Goal: Task Accomplishment & Management: Manage account settings

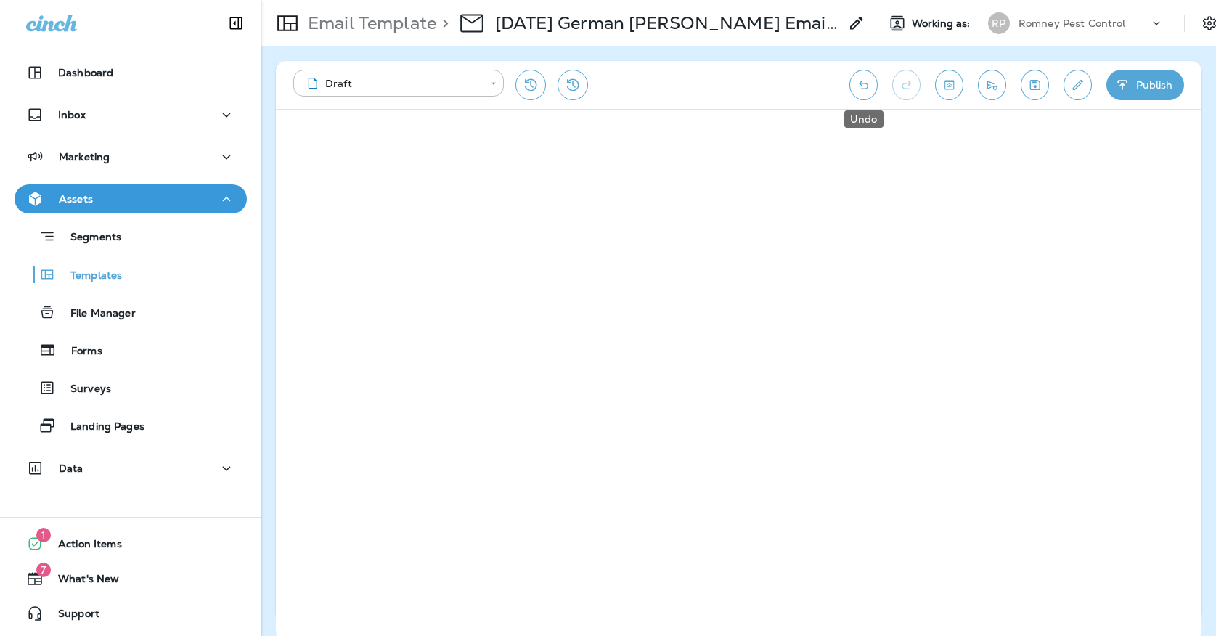
click at [854, 88] on button "Undo" at bounding box center [863, 85] width 28 height 30
click at [1036, 89] on icon "Save" at bounding box center [1034, 85] width 15 height 15
click at [1035, 79] on icon "Save" at bounding box center [1034, 85] width 15 height 15
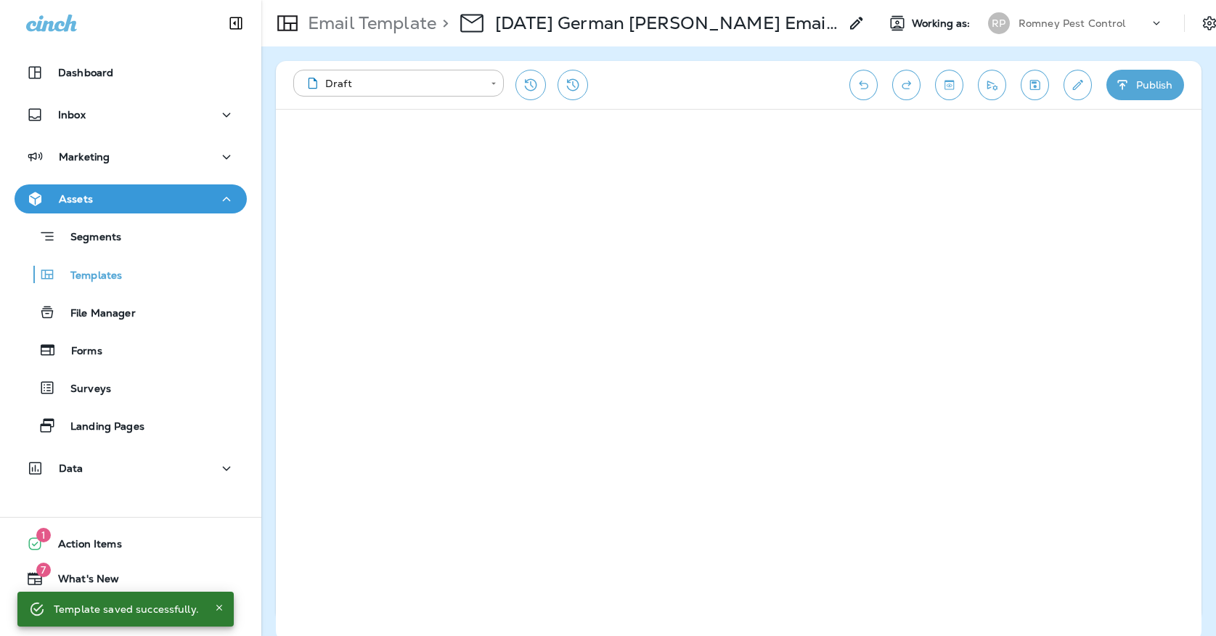
click at [1037, 87] on icon "Save" at bounding box center [1034, 85] width 15 height 15
click at [93, 266] on div "Templates" at bounding box center [71, 274] width 102 height 22
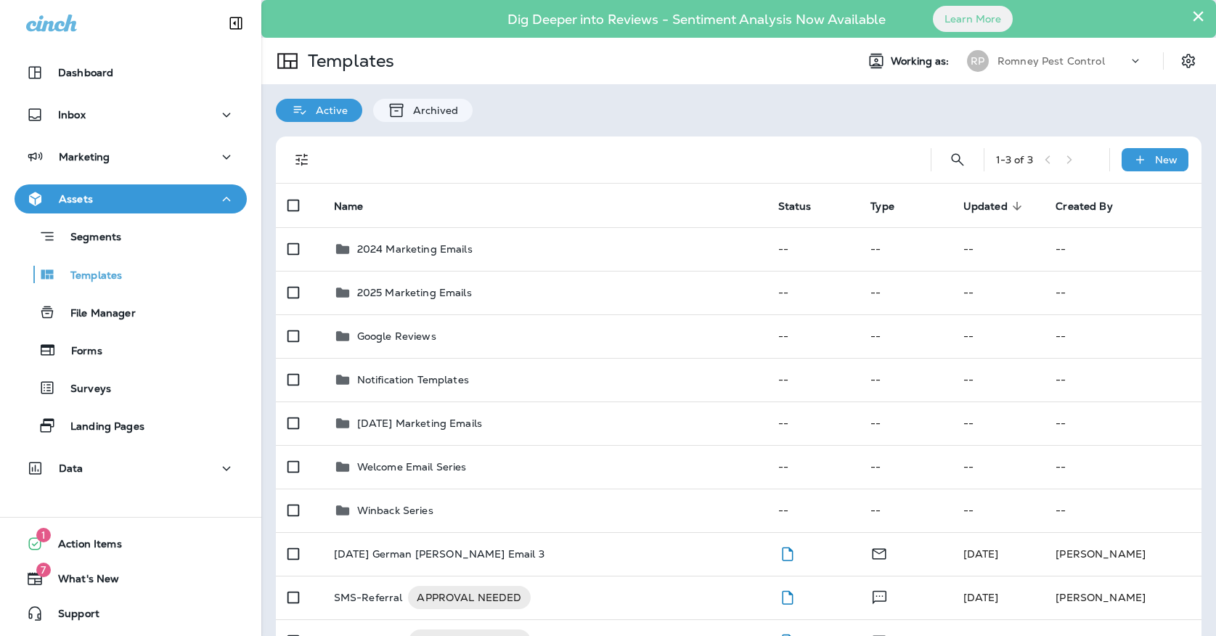
click at [1191, 9] on button "×" at bounding box center [1198, 15] width 14 height 23
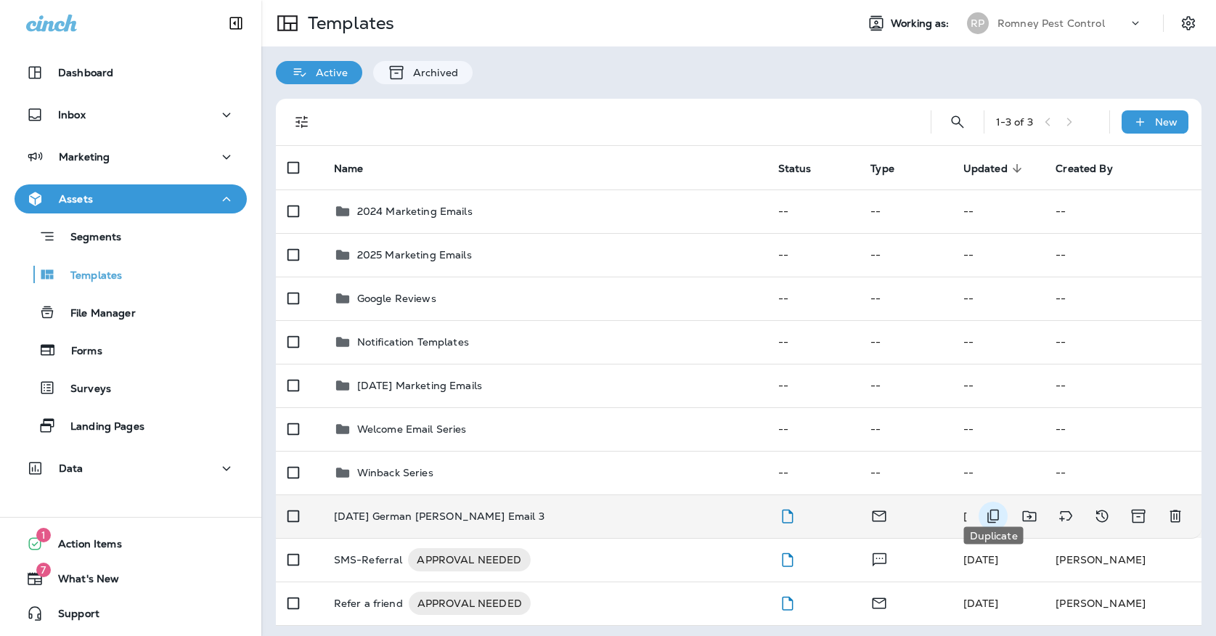
click at [989, 507] on icon "Duplicate" at bounding box center [992, 515] width 17 height 17
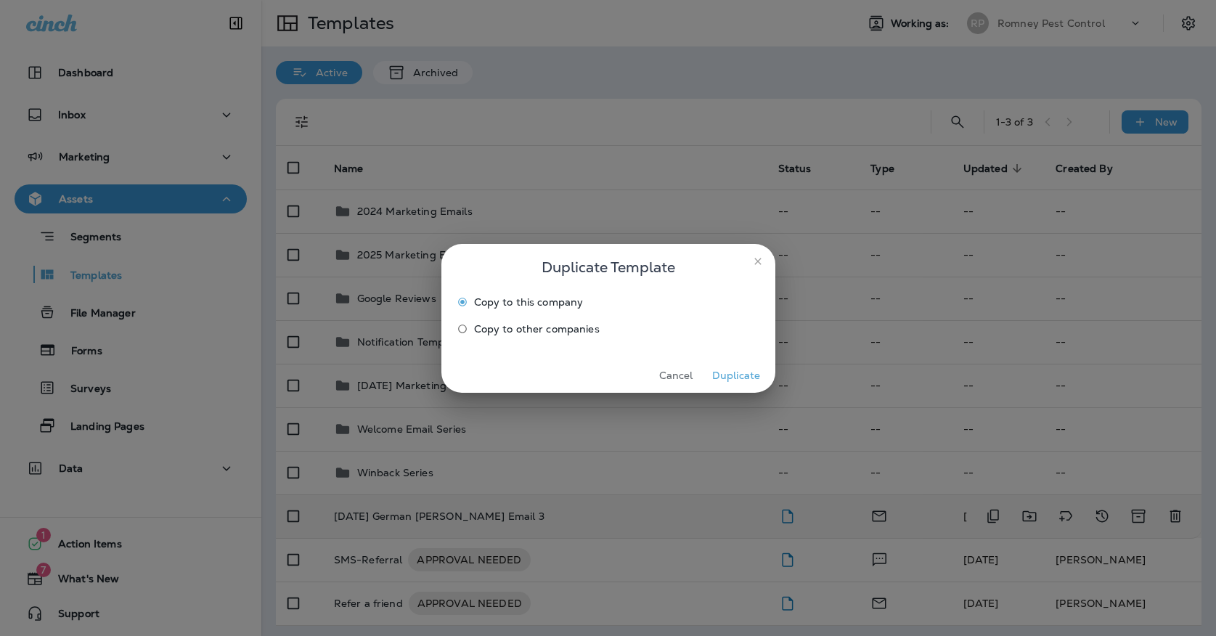
click at [569, 338] on label "Copy to other companies" at bounding box center [598, 328] width 295 height 23
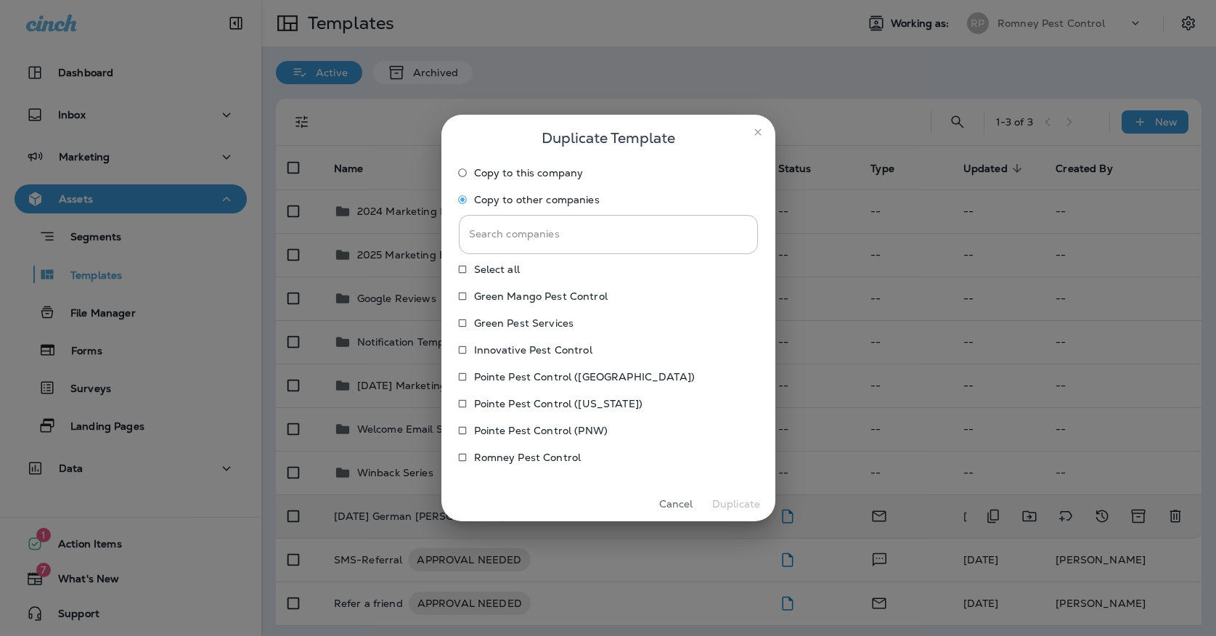
click at [538, 419] on label "Pointe Pest Control (PNW)" at bounding box center [598, 430] width 295 height 23
click at [560, 350] on p "Innovative Pest Control" at bounding box center [533, 350] width 118 height 12
click at [560, 325] on p "Green Pest Services" at bounding box center [524, 323] width 100 height 12
click at [560, 301] on p "Green Mango Pest Control" at bounding box center [541, 296] width 134 height 12
click at [728, 502] on button "Duplicate" at bounding box center [736, 504] width 54 height 23
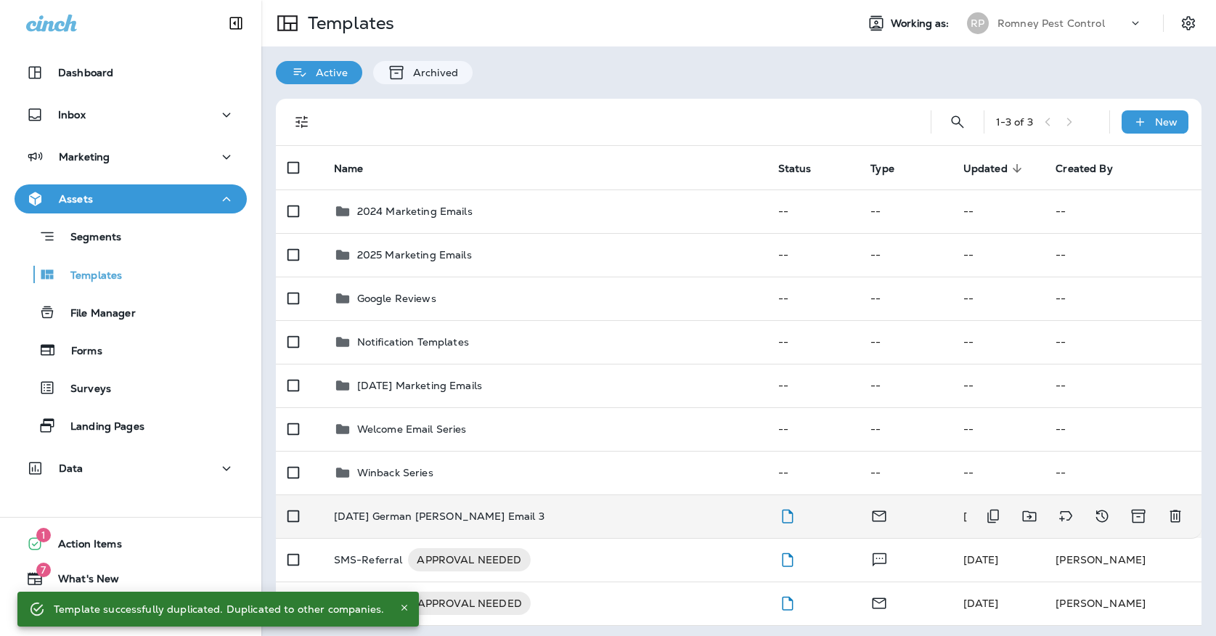
click at [524, 510] on div "[DATE] German [PERSON_NAME] Email 3" at bounding box center [544, 516] width 421 height 12
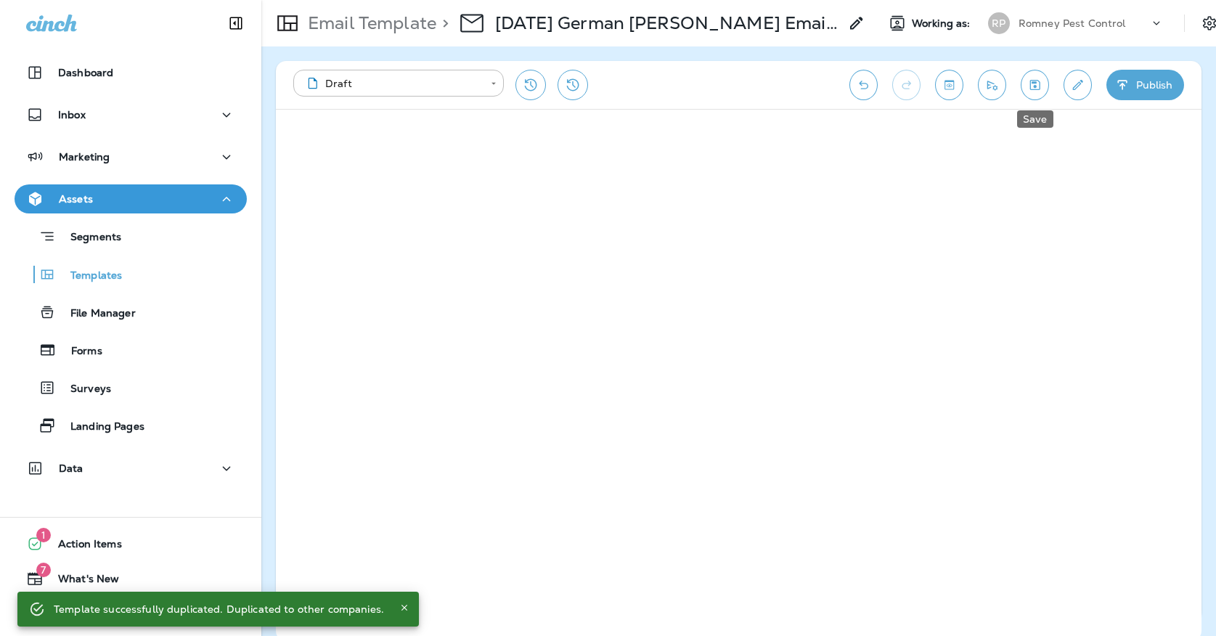
click at [1039, 81] on icon "Save" at bounding box center [1034, 85] width 15 height 15
click at [1040, 77] on button "Save" at bounding box center [1035, 85] width 28 height 30
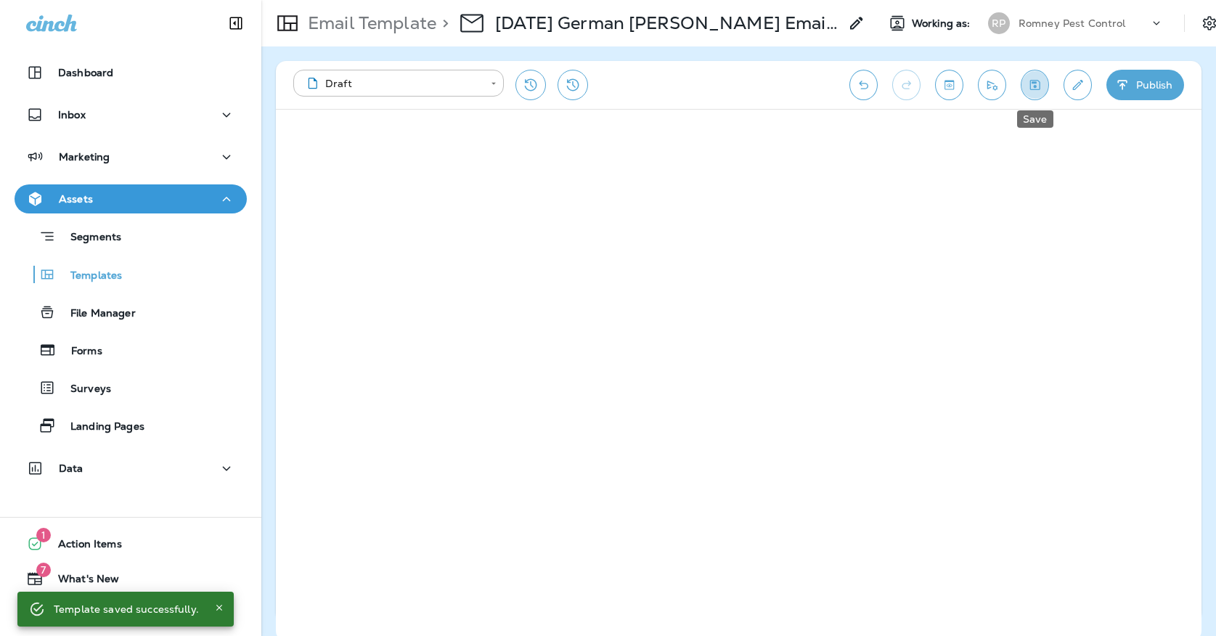
click at [1039, 86] on icon "Save" at bounding box center [1034, 85] width 15 height 15
click at [1037, 91] on icon "Save" at bounding box center [1034, 85] width 15 height 15
click at [1084, 82] on icon "Edit details" at bounding box center [1077, 85] width 15 height 15
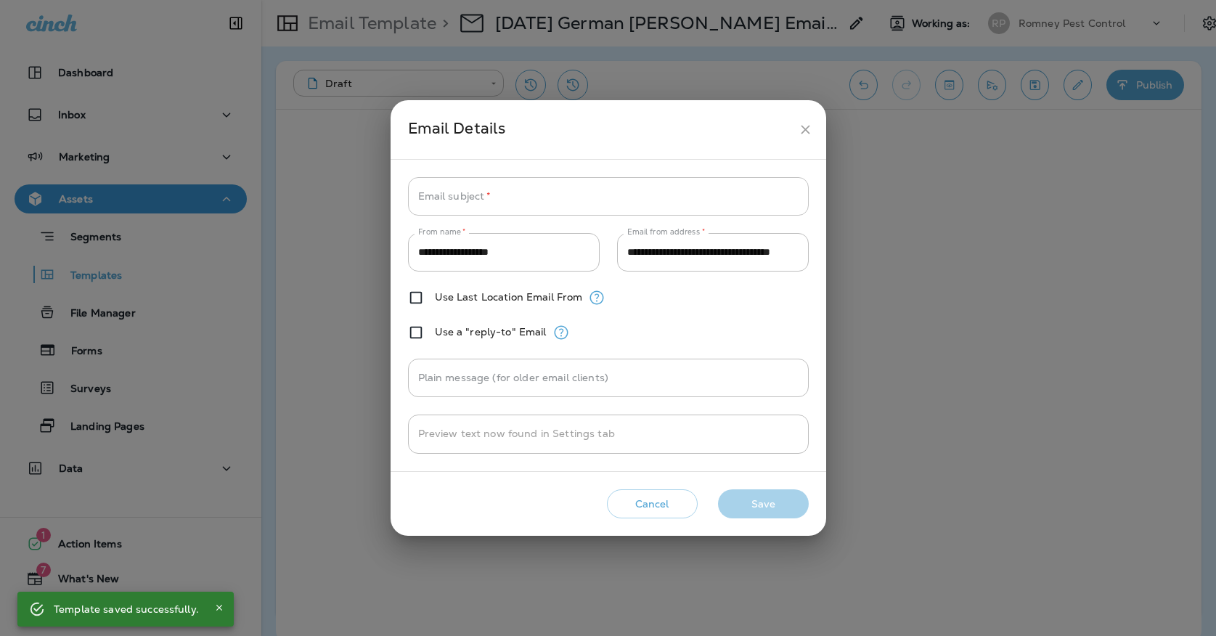
click at [601, 199] on input "Email subject   *" at bounding box center [608, 196] width 401 height 38
paste input "**********"
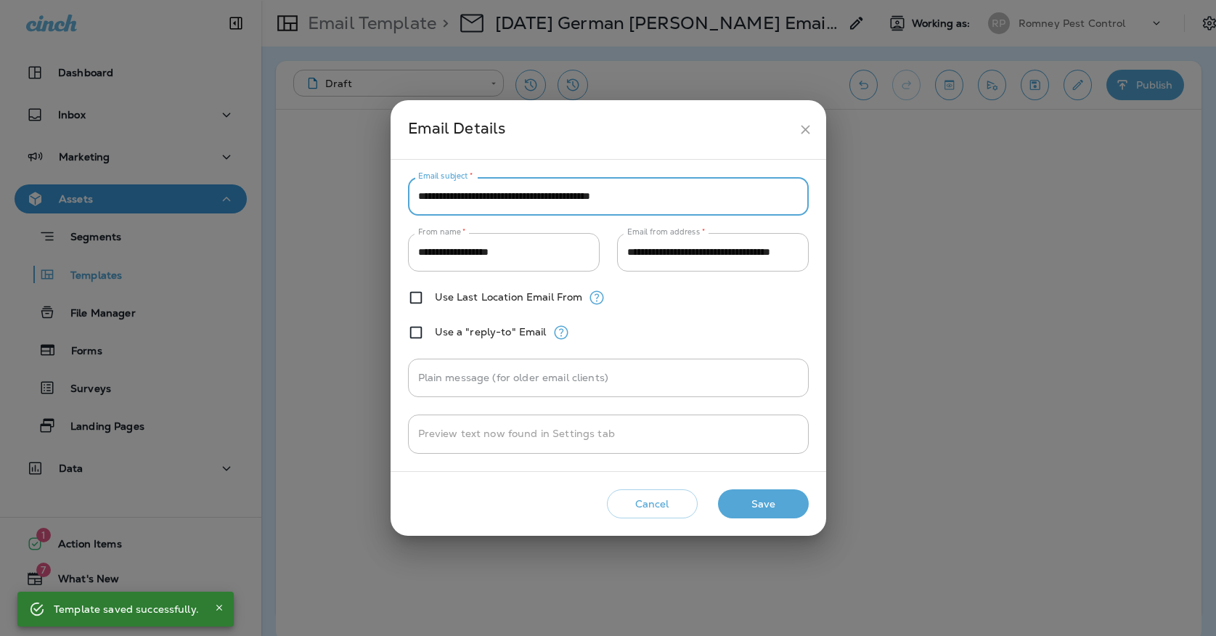
type input "**********"
click at [589, 162] on div "**********" at bounding box center [609, 315] width 436 height 311
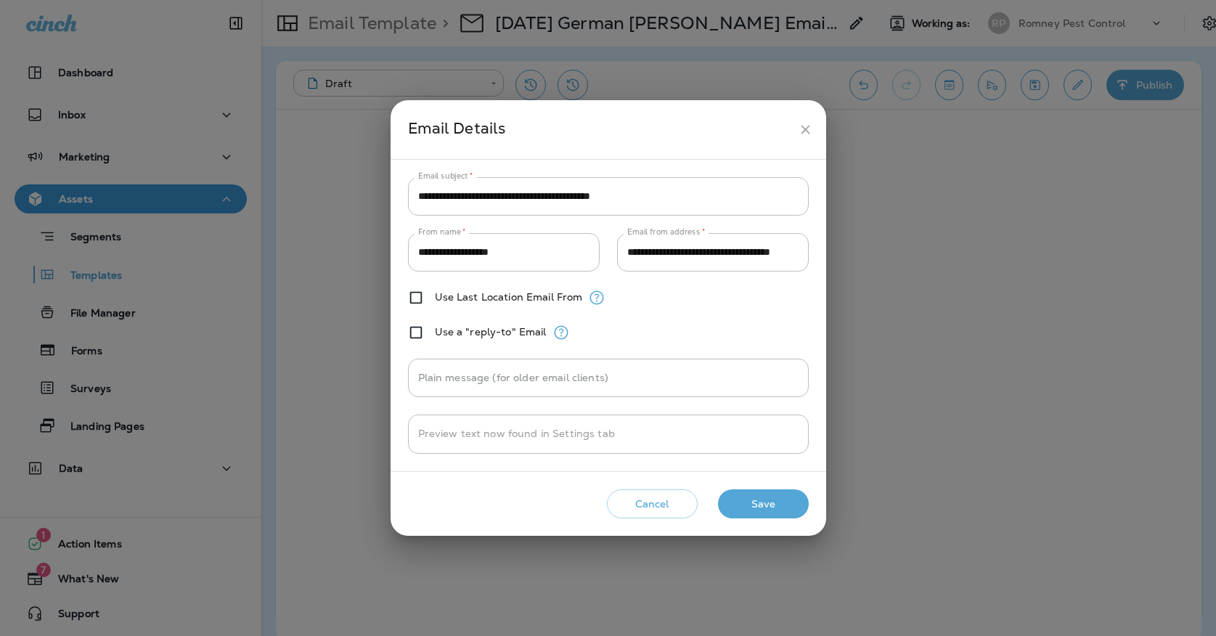
click at [774, 509] on button "Save" at bounding box center [763, 504] width 91 height 30
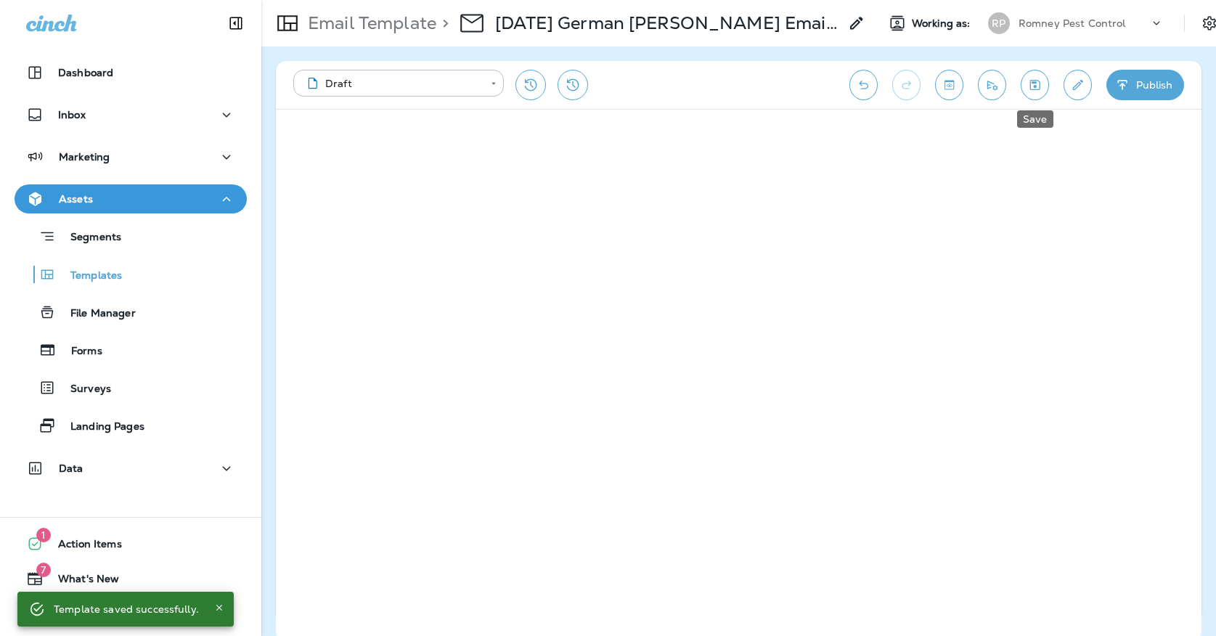
click at [1029, 80] on icon "Save" at bounding box center [1034, 85] width 15 height 15
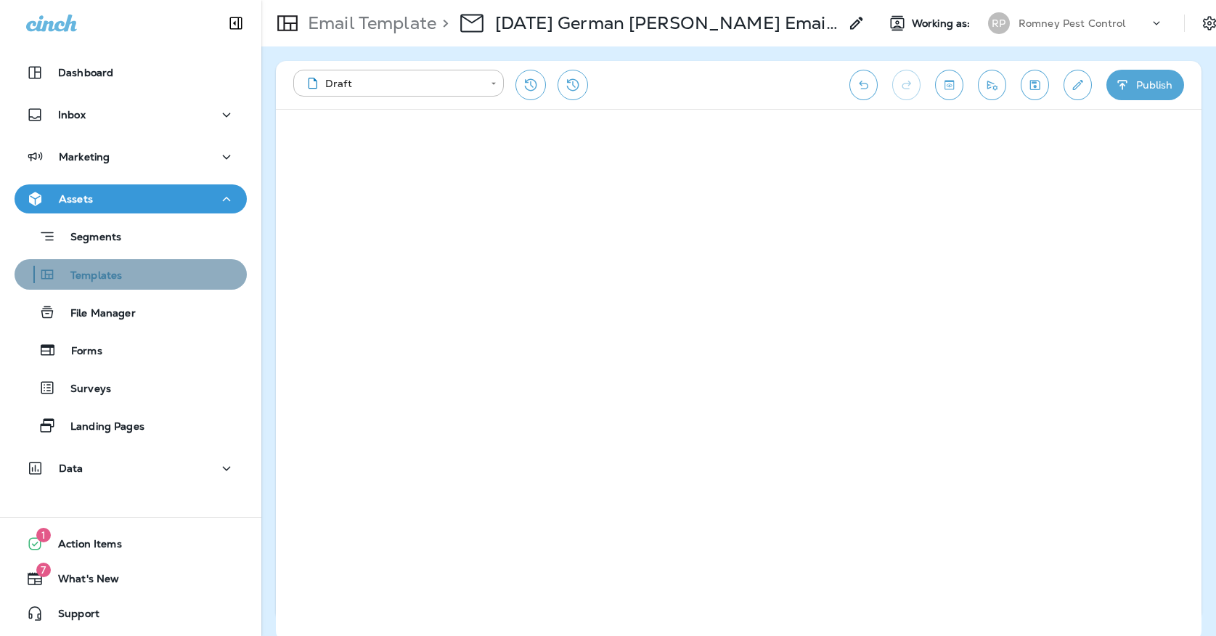
click at [178, 270] on div "Templates" at bounding box center [130, 274] width 221 height 22
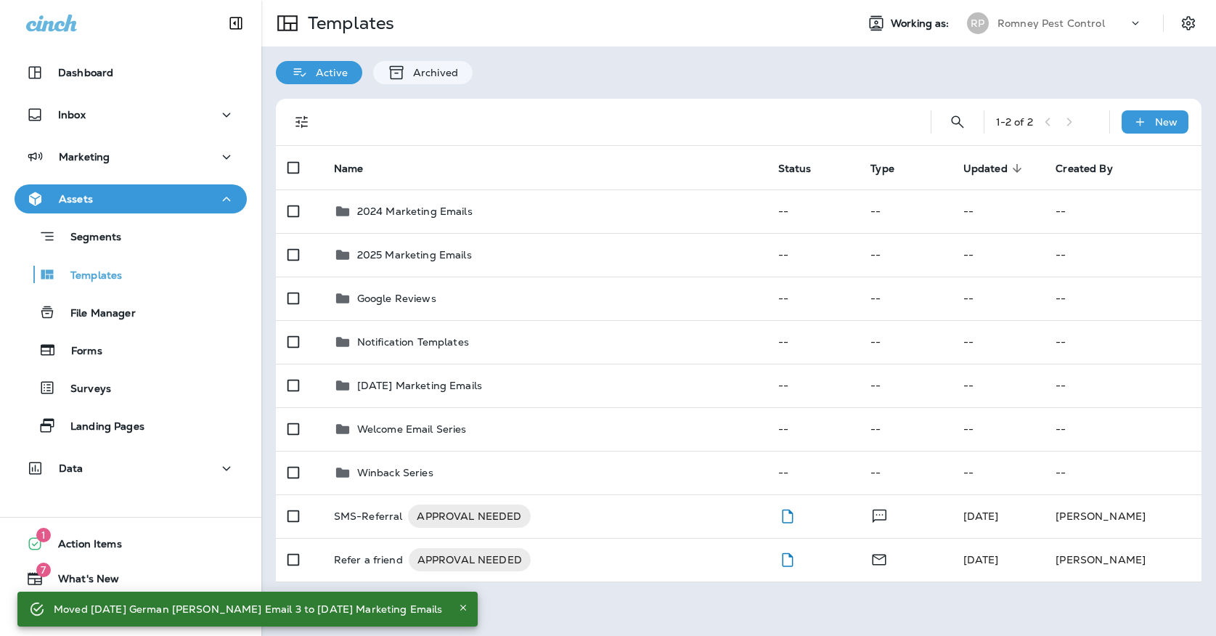
click at [1005, 28] on p "Romney Pest Control" at bounding box center [1050, 23] width 107 height 12
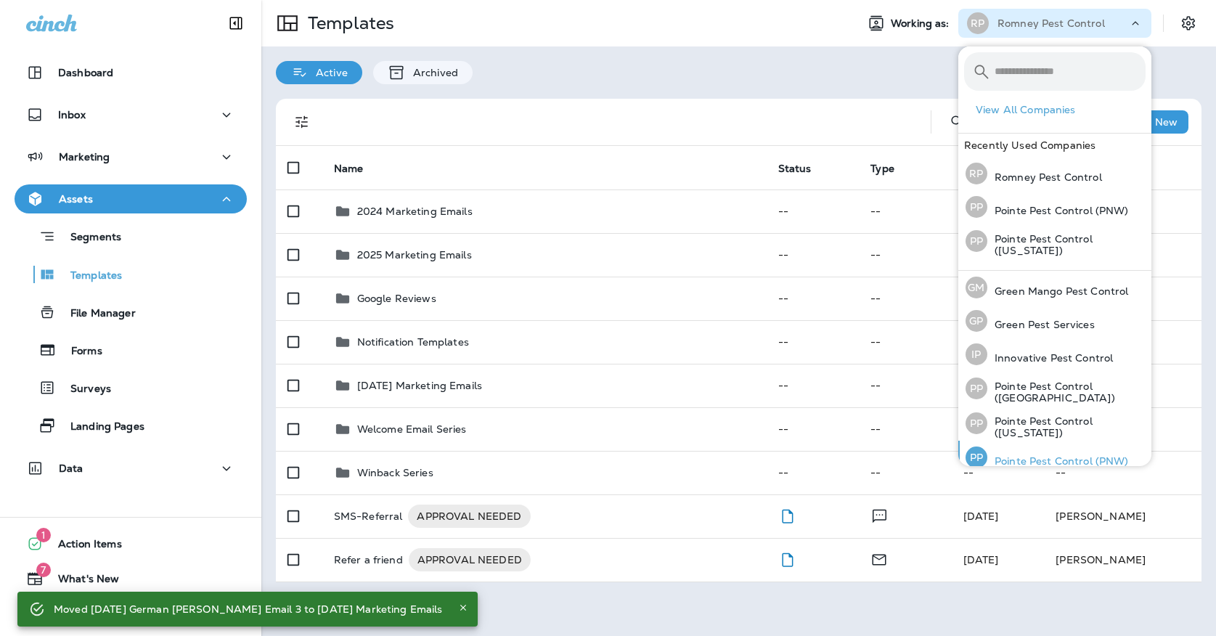
click at [1013, 450] on div "PP Pointe Pest Control (PNW)" at bounding box center [1047, 457] width 175 height 33
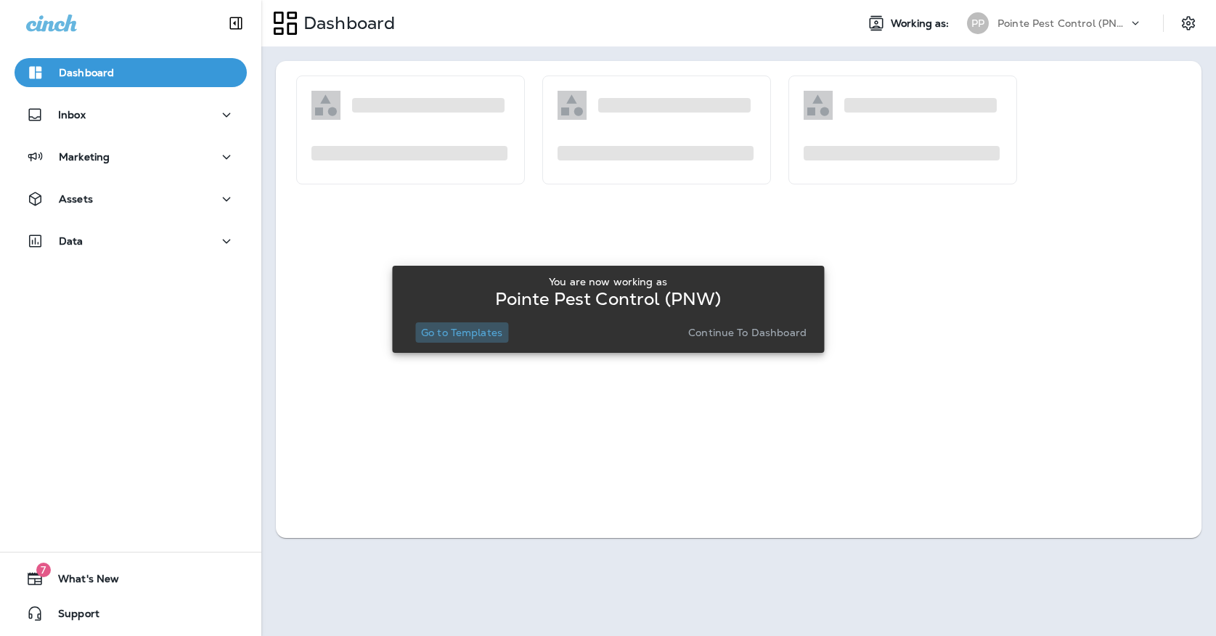
click at [448, 342] on button "Go to Templates" at bounding box center [461, 332] width 93 height 20
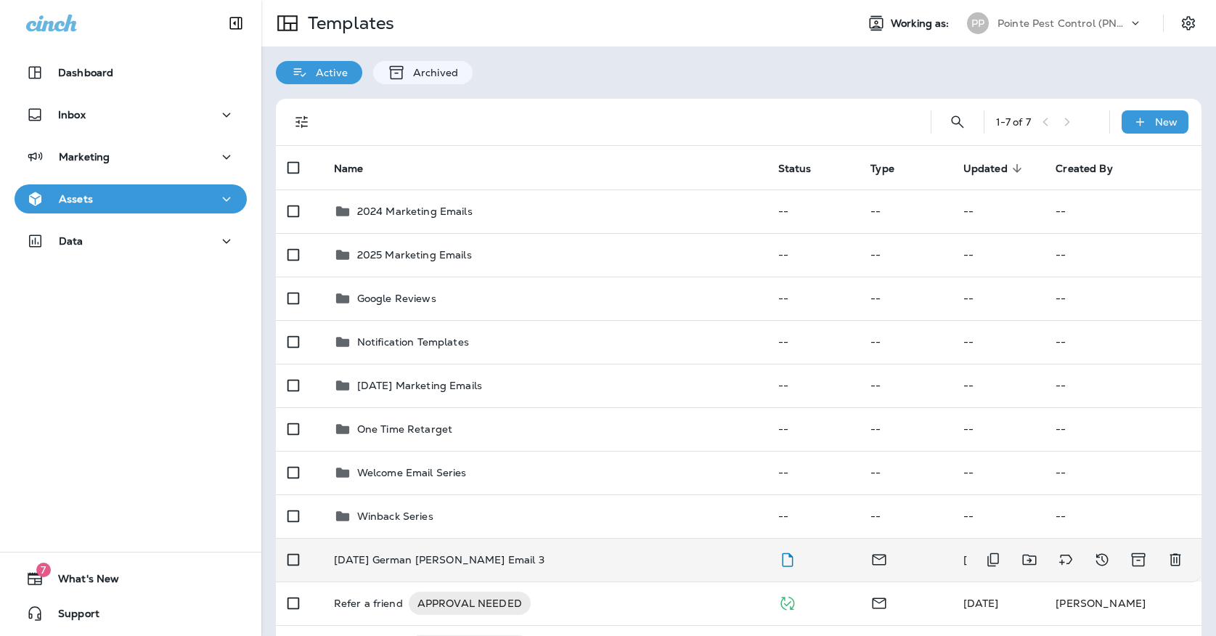
click at [498, 554] on div "[DATE] German [PERSON_NAME] Email 3" at bounding box center [544, 560] width 421 height 12
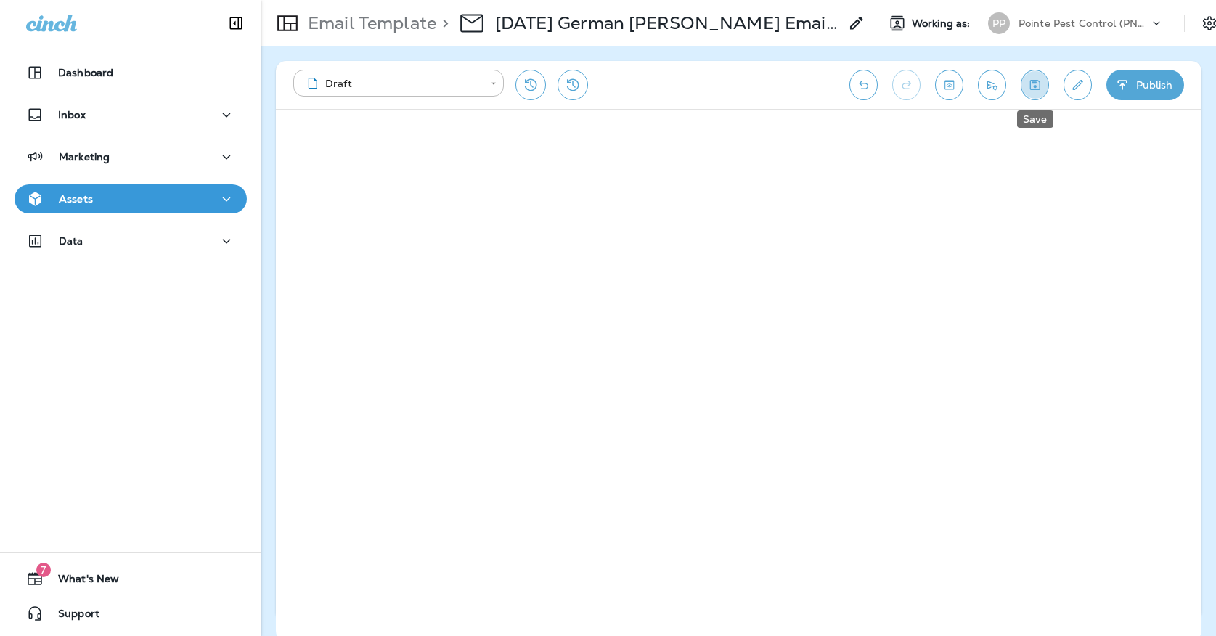
click at [1028, 78] on icon "Save" at bounding box center [1034, 85] width 15 height 15
click at [192, 203] on div "Assets" at bounding box center [130, 199] width 209 height 18
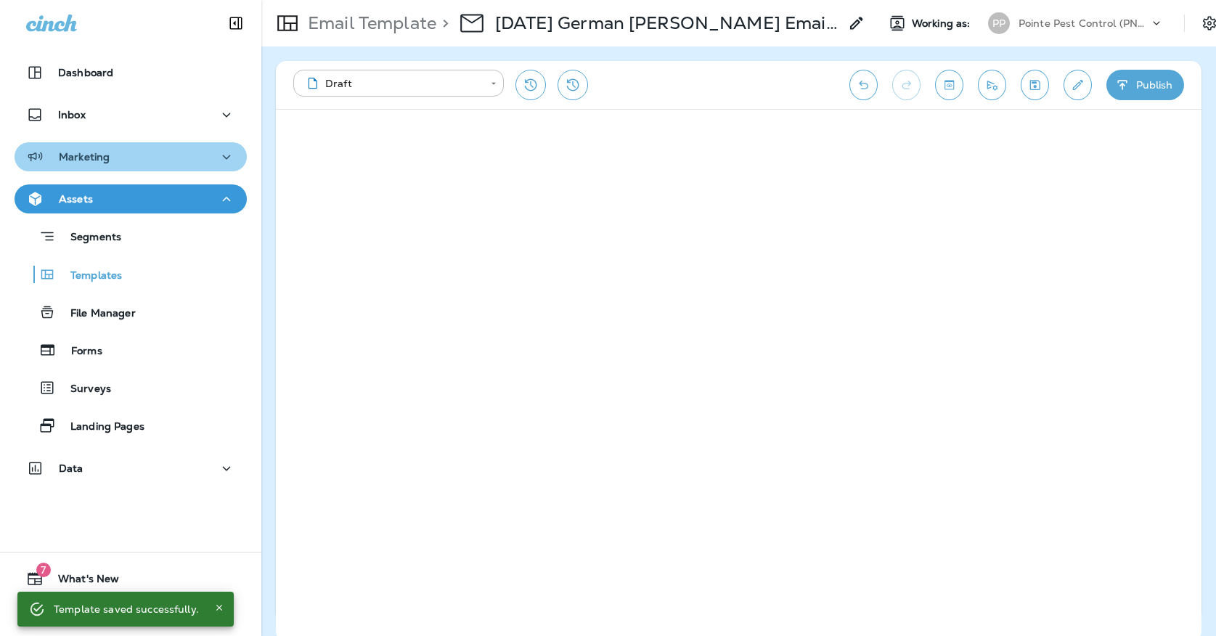
click at [152, 163] on div "Marketing" at bounding box center [130, 157] width 209 height 18
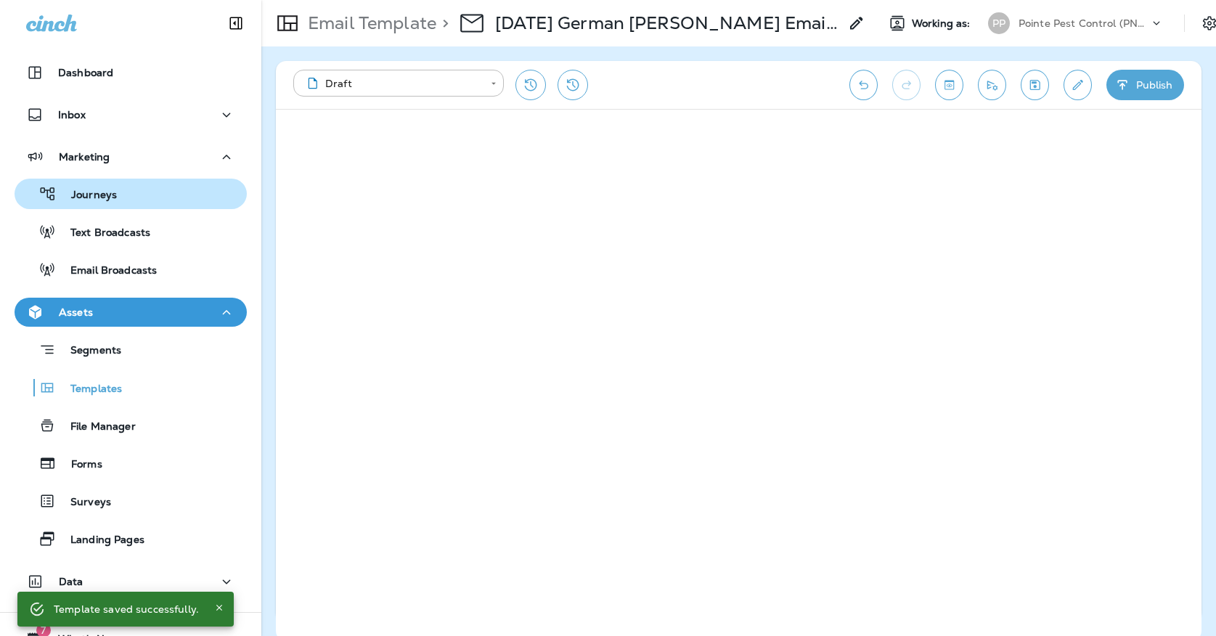
click at [152, 196] on div "Journeys" at bounding box center [130, 194] width 221 height 22
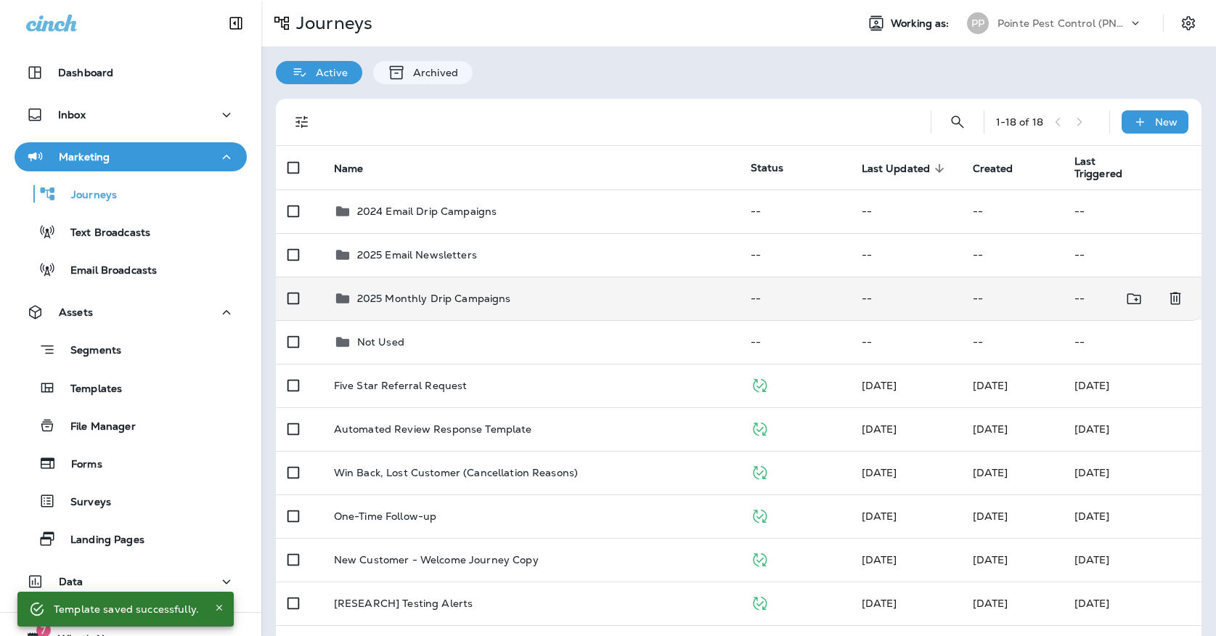
click at [541, 298] on div "2025 Monthly Drip Campaigns" at bounding box center [530, 298] width 393 height 17
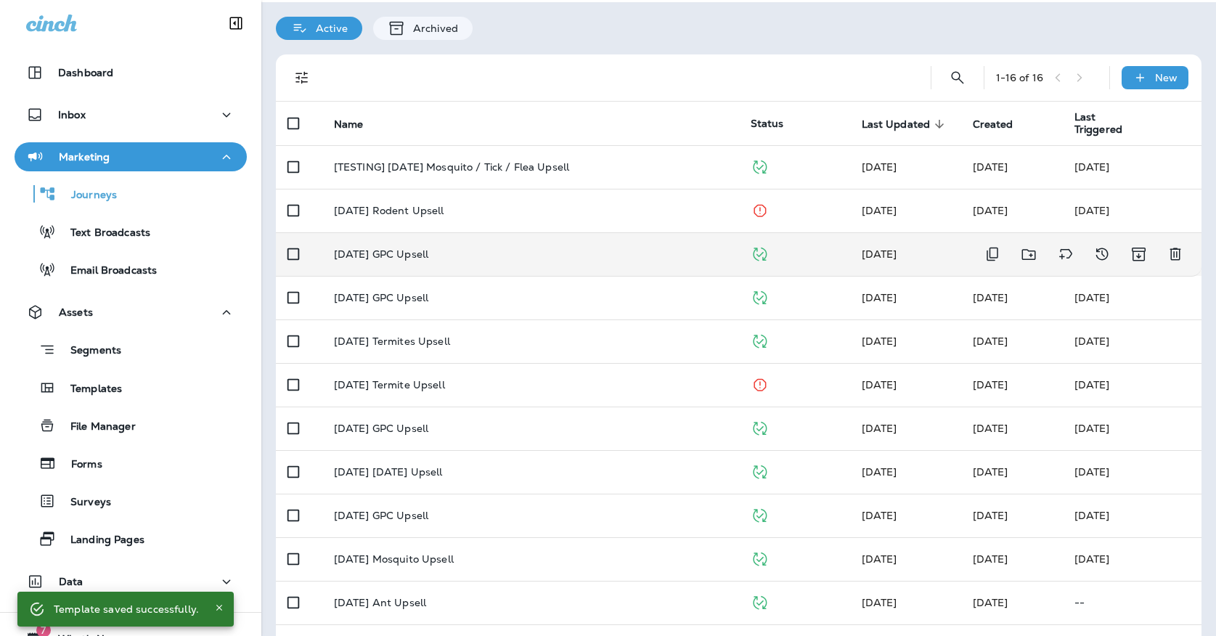
scroll to position [50, 0]
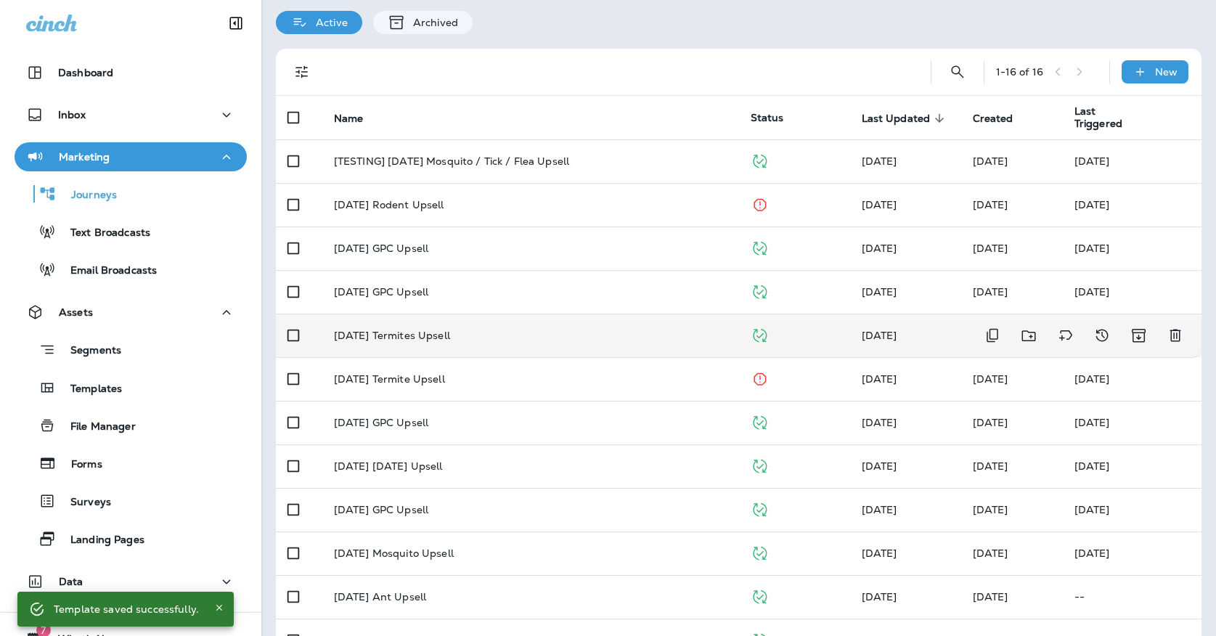
click at [513, 330] on div "[DATE] Termites Upsell" at bounding box center [530, 336] width 393 height 12
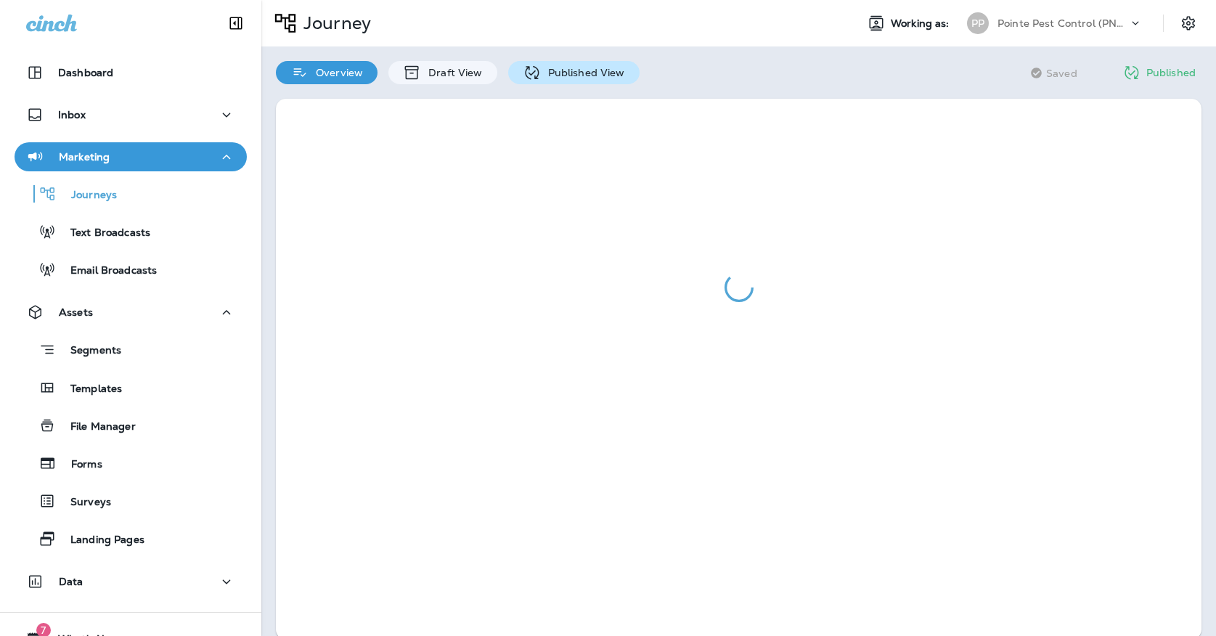
click at [613, 75] on p "Published View" at bounding box center [583, 73] width 84 height 12
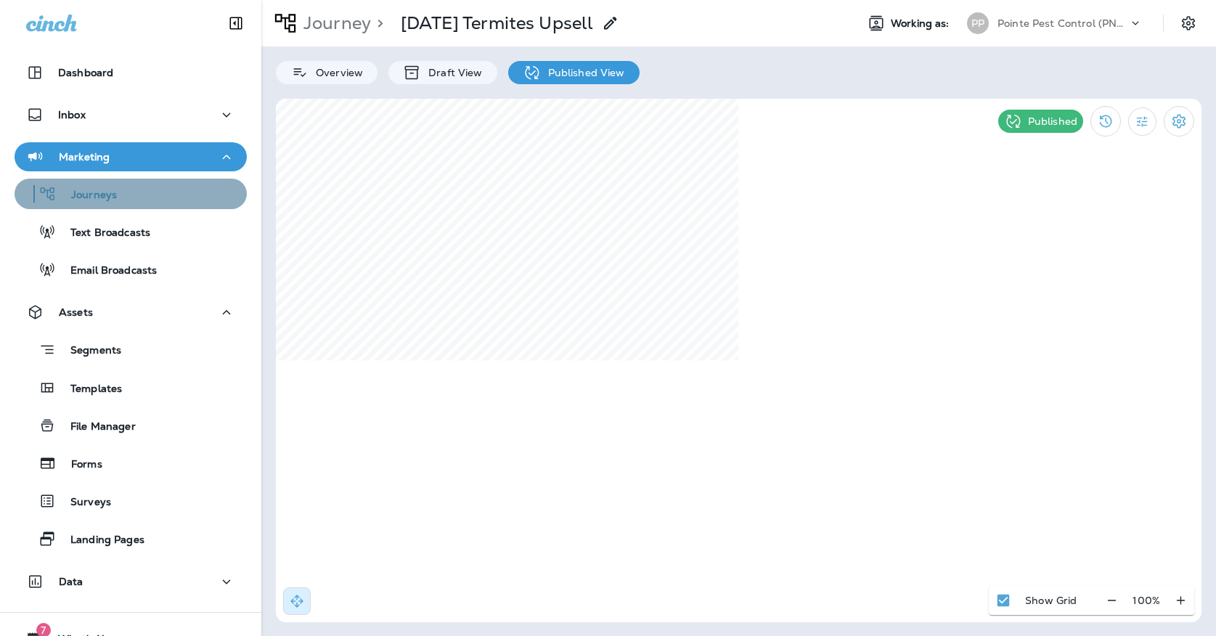
click at [191, 198] on div "Journeys" at bounding box center [130, 194] width 221 height 22
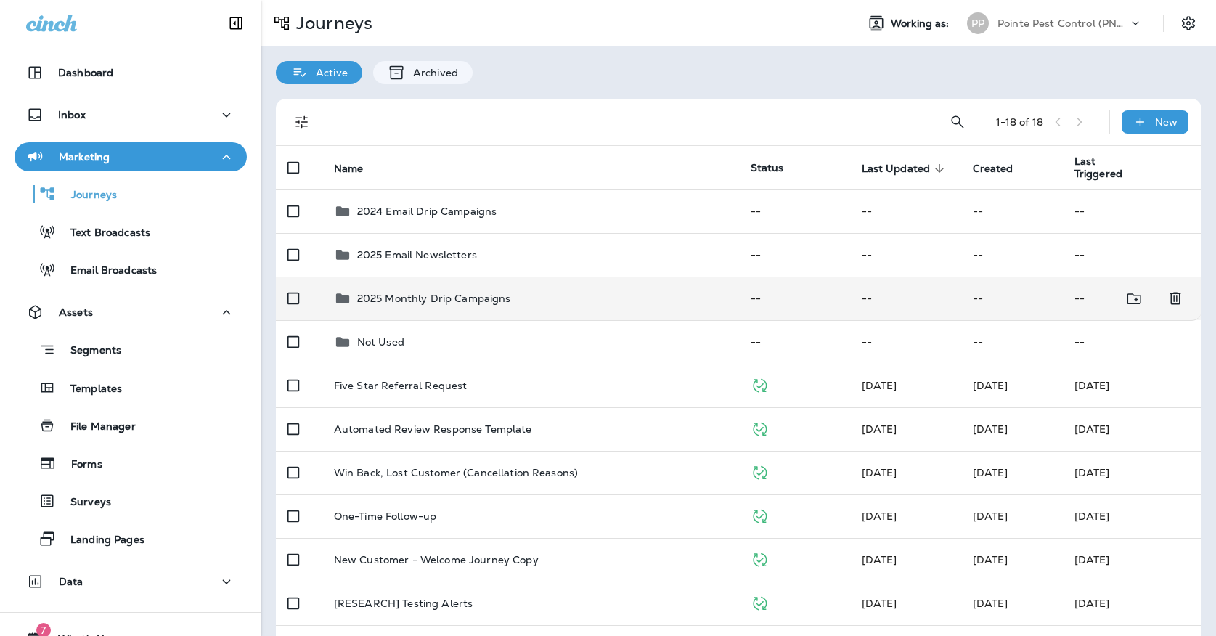
click at [493, 295] on p "2025 Monthly Drip Campaigns" at bounding box center [434, 299] width 154 height 12
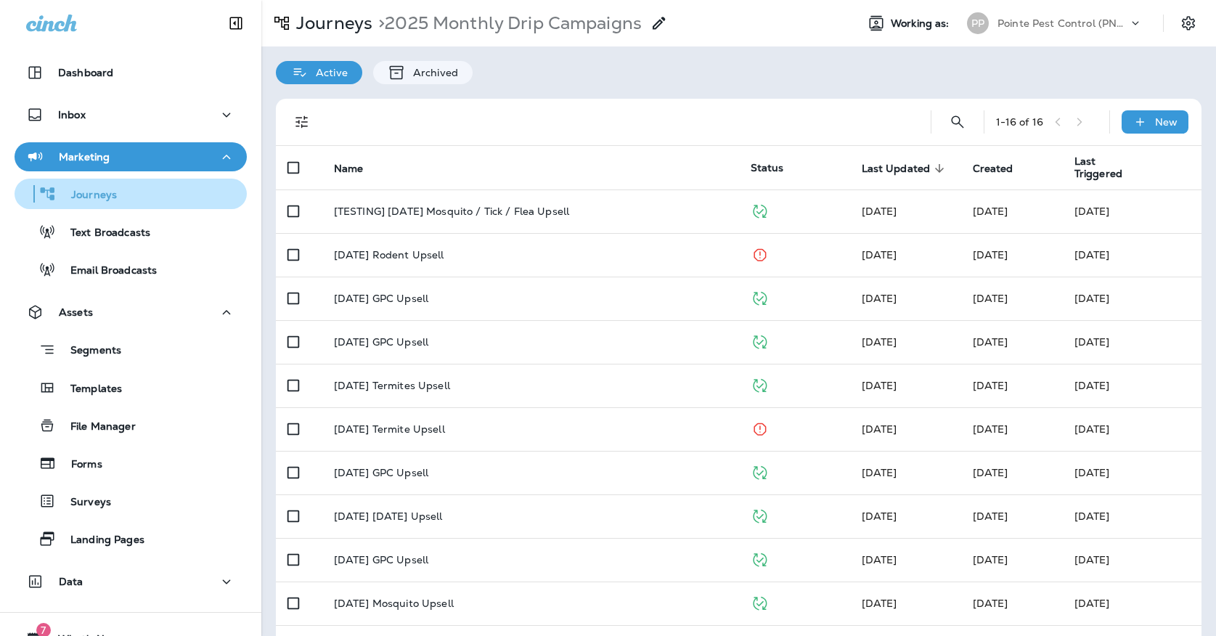
click at [192, 193] on div "Journeys" at bounding box center [130, 194] width 221 height 22
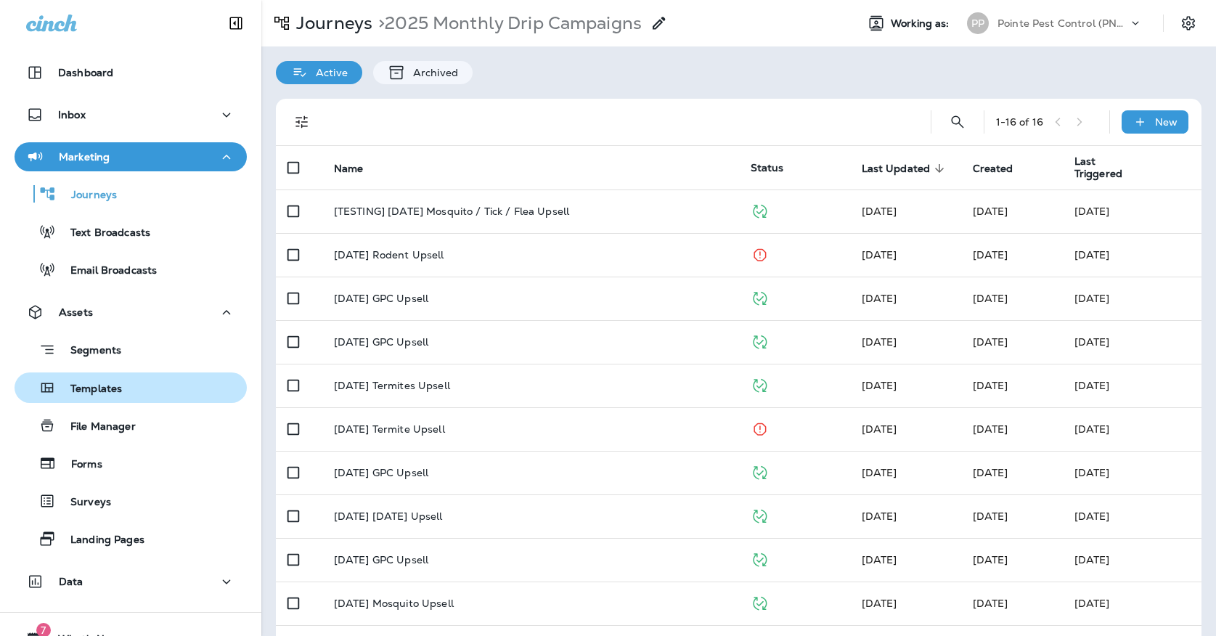
click at [122, 383] on p "Templates" at bounding box center [89, 390] width 66 height 14
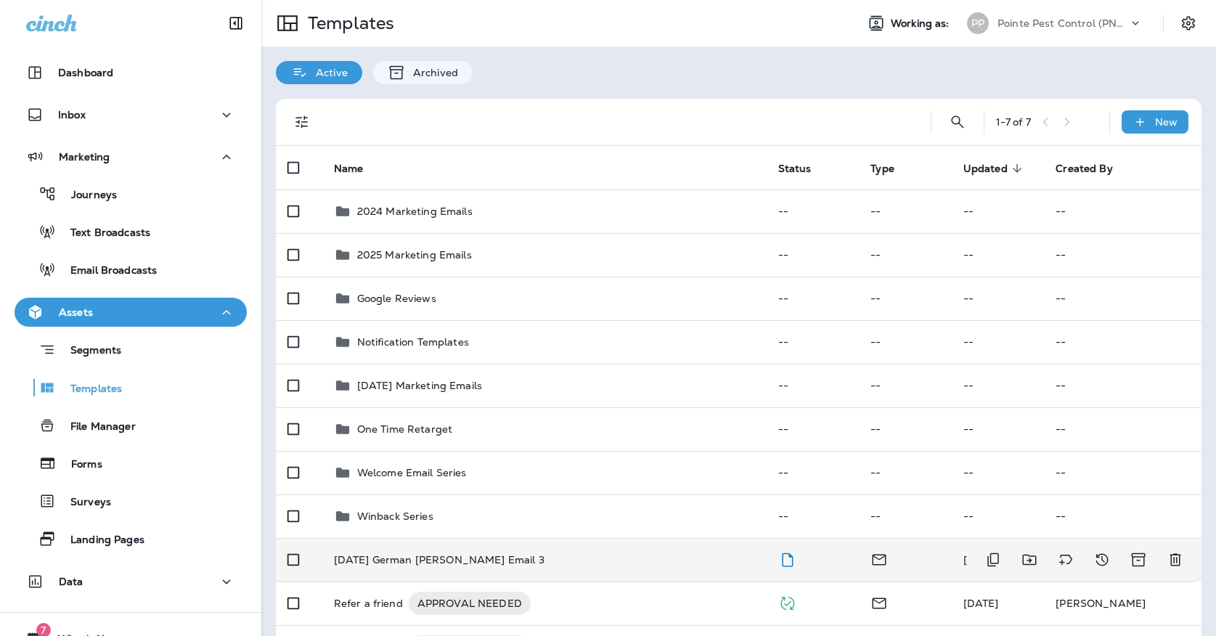
click at [441, 554] on p "[DATE] German [PERSON_NAME] Email 3" at bounding box center [439, 560] width 210 height 12
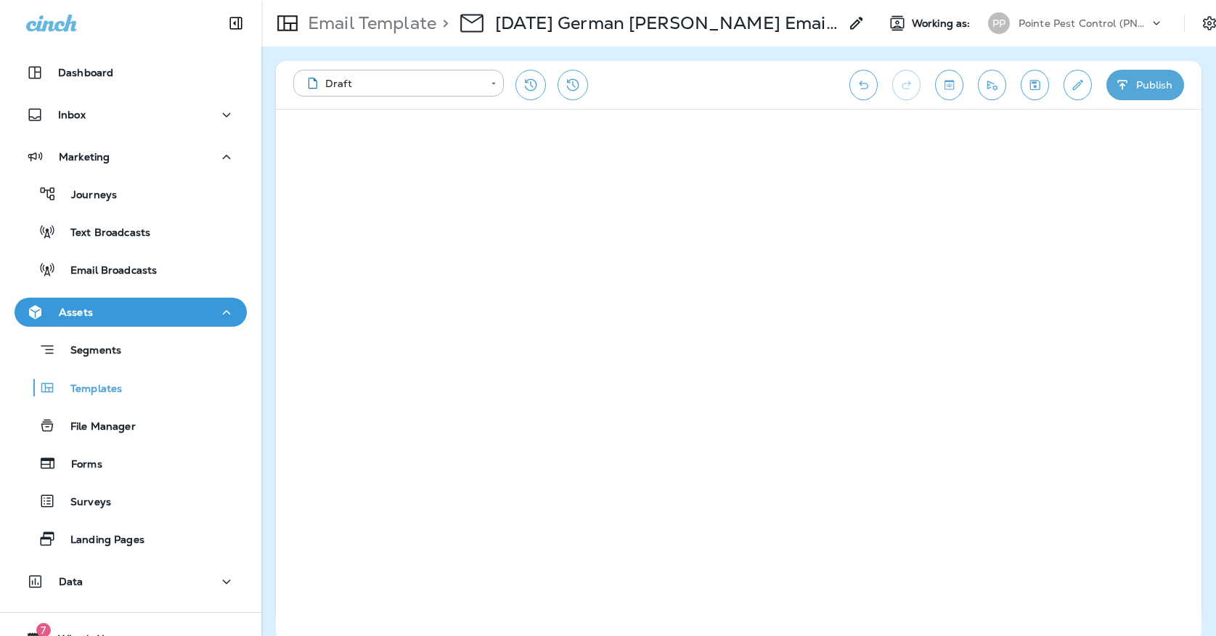
click at [1177, 0] on div "Email Template > [DATE] German [PERSON_NAME] Email 3 Working as: PP Pointe Pest…" at bounding box center [738, 23] width 954 height 46
click at [1039, 82] on icon "Save" at bounding box center [1035, 85] width 10 height 10
